Goal: Information Seeking & Learning: Learn about a topic

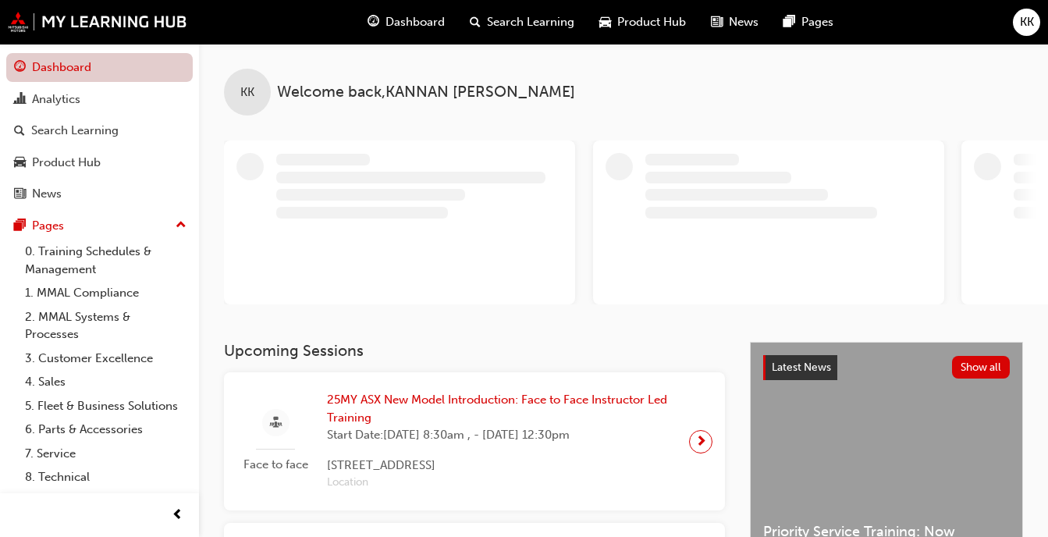
click at [67, 74] on link "Dashboard" at bounding box center [99, 67] width 187 height 29
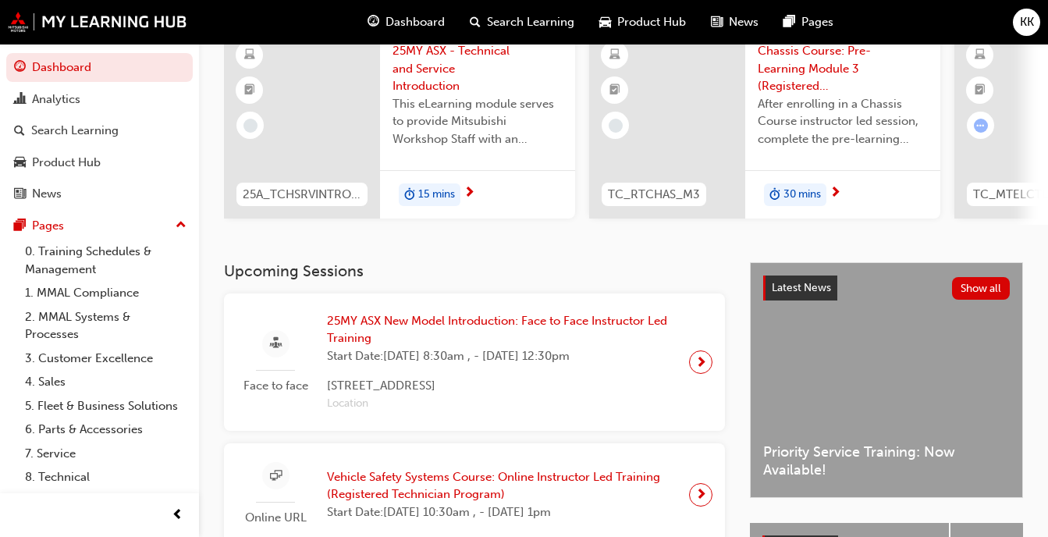
scroll to position [166, 0]
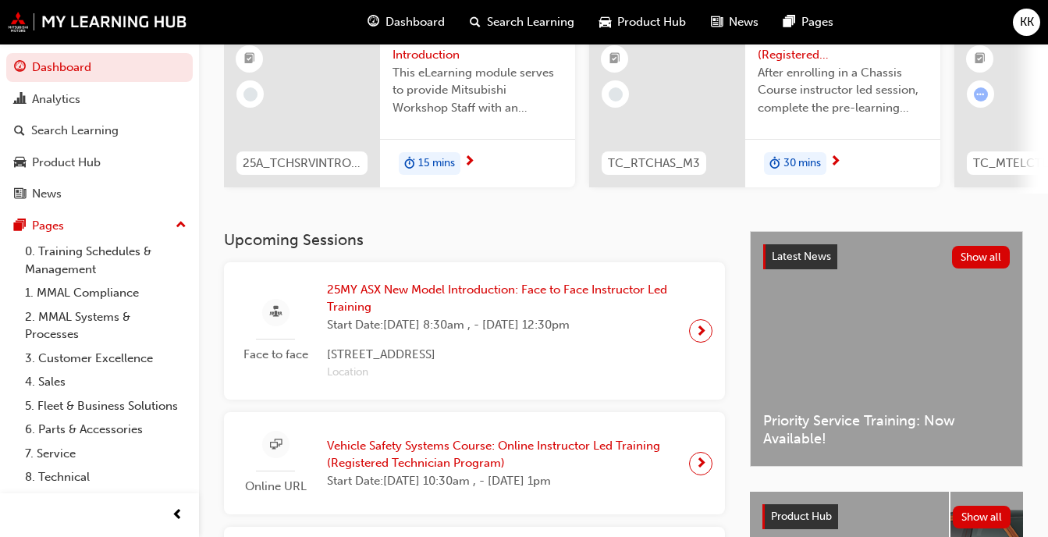
click at [521, 298] on span "25MY ASX New Model Introduction: Face to Face Instructor Led Training" at bounding box center [502, 298] width 350 height 35
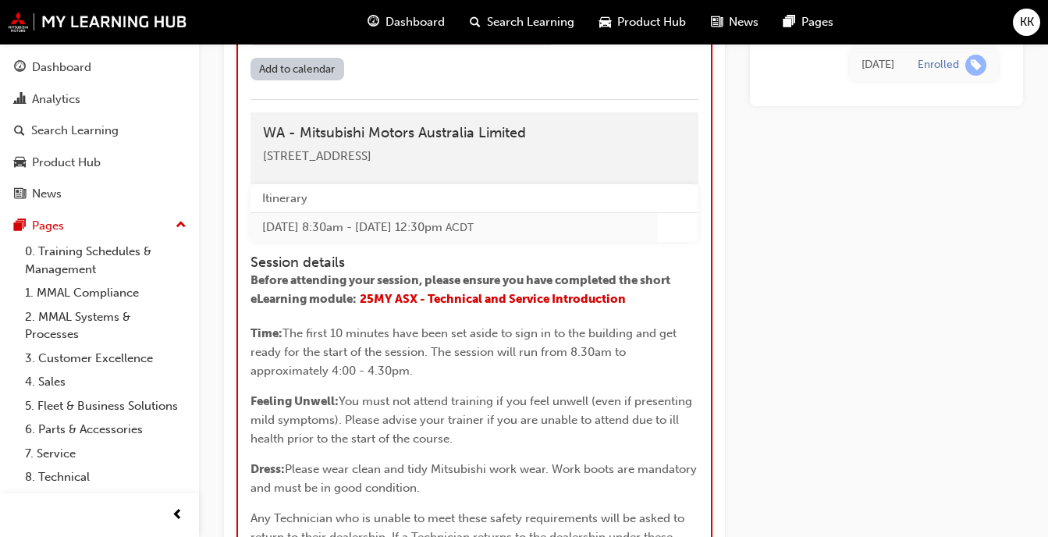
scroll to position [1942, 0]
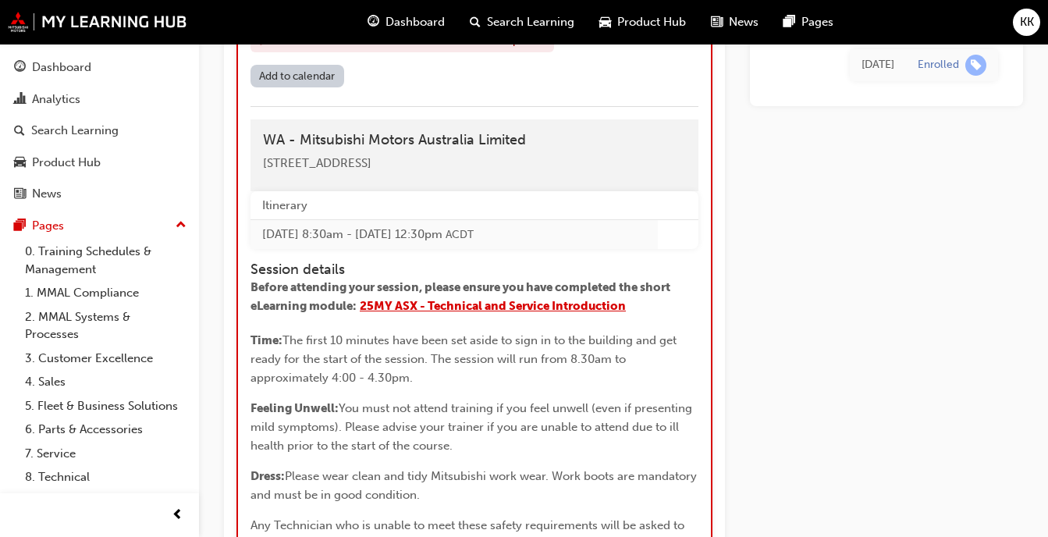
click at [469, 308] on span "25MY ASX - Technical and Service Introduction" at bounding box center [493, 306] width 266 height 14
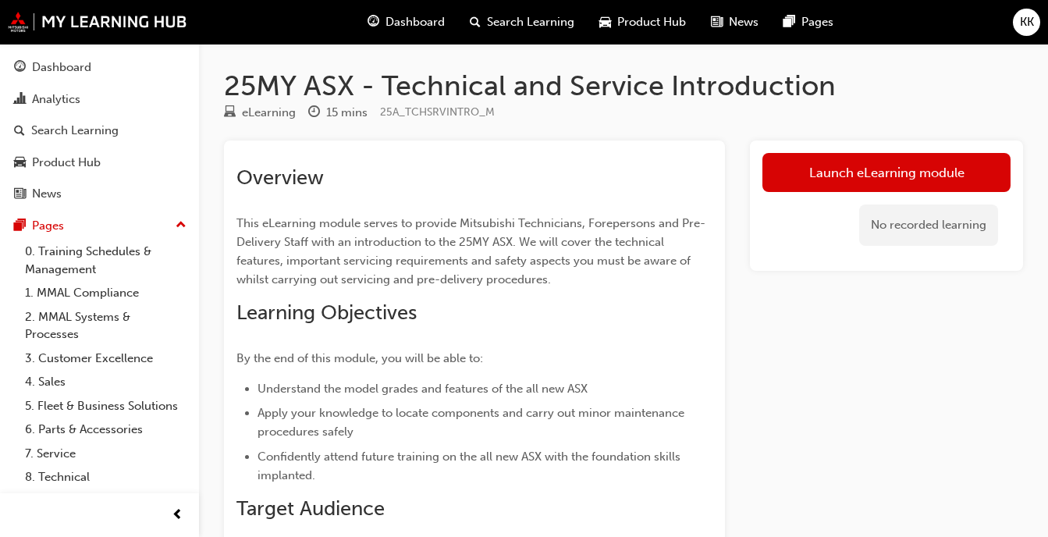
click at [1020, 23] on span "KK" at bounding box center [1027, 22] width 14 height 18
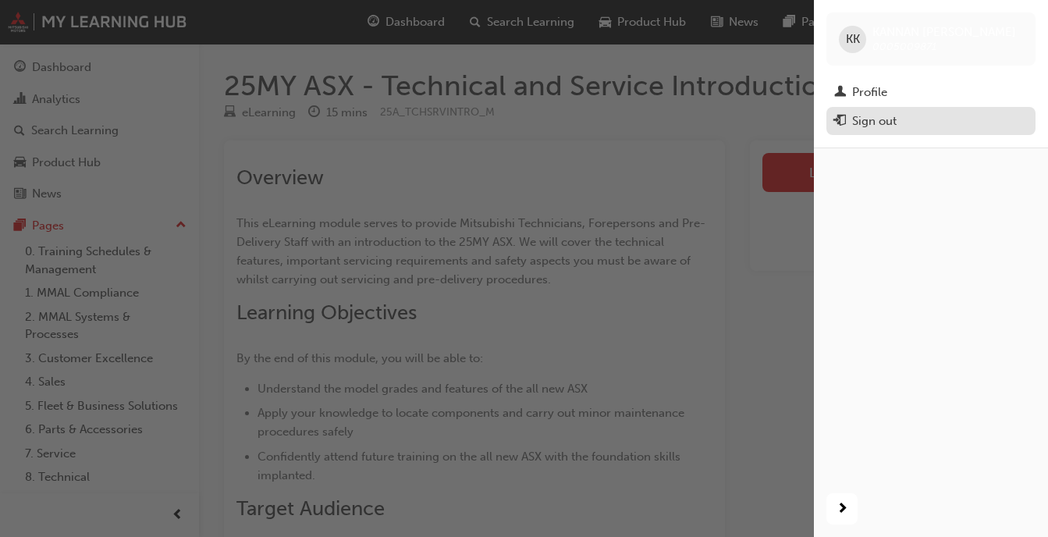
click at [905, 134] on button "Sign out" at bounding box center [931, 121] width 209 height 29
